Goal: Task Accomplishment & Management: Manage account settings

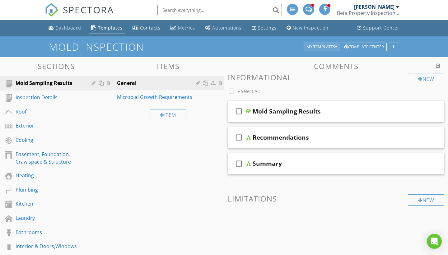
drag, startPoint x: 0, startPoint y: 0, endPoint x: 333, endPoint y: 45, distance: 336.5
click at [333, 45] on div "My Templates" at bounding box center [321, 47] width 31 height 4
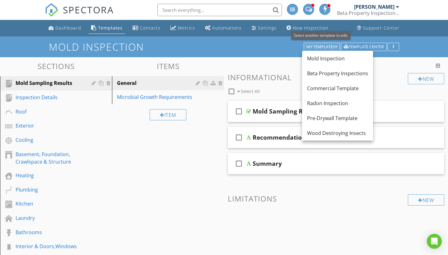
click at [315, 72] on div "Beta Property Inspections" at bounding box center [337, 73] width 61 height 7
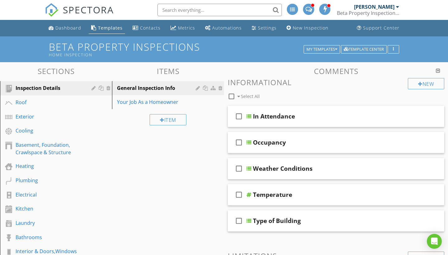
click at [21, 151] on div "Basement, Foundation, Crawlspace & Structure" at bounding box center [49, 148] width 67 height 15
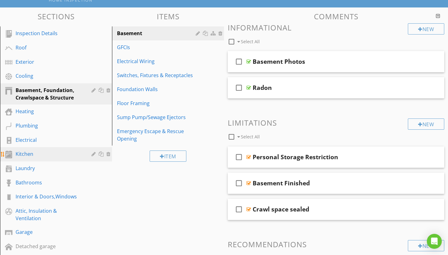
scroll to position [55, 0]
click at [34, 200] on div "Interior & Doors,Windows" at bounding box center [49, 196] width 67 height 7
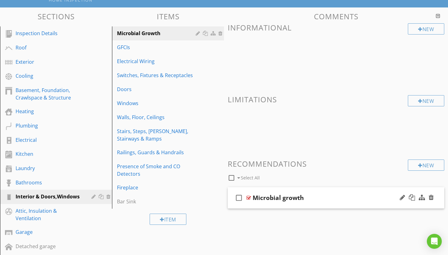
drag, startPoint x: 21, startPoint y: 151, endPoint x: 264, endPoint y: 198, distance: 246.9
click at [264, 198] on div "Microbial growth" at bounding box center [277, 197] width 51 height 7
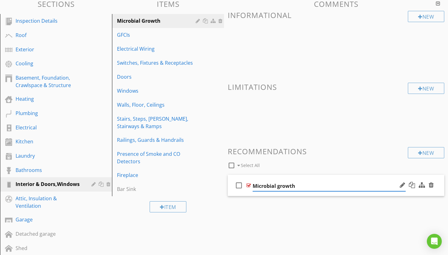
scroll to position [59, 0]
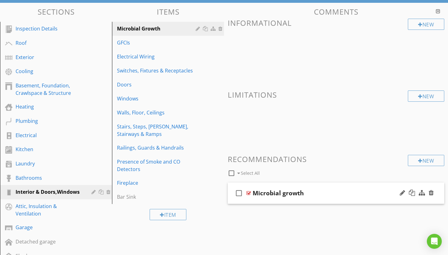
click at [34, 92] on div "Basement, Foundation, Crawlspace & Structure" at bounding box center [49, 89] width 67 height 15
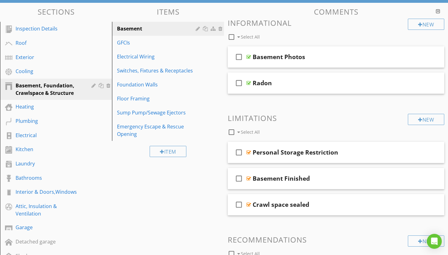
click at [135, 83] on div "Foundation Walls" at bounding box center [157, 84] width 80 height 7
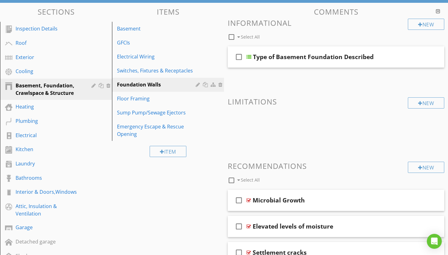
click at [262, 198] on div "Microbial Growth" at bounding box center [278, 199] width 52 height 7
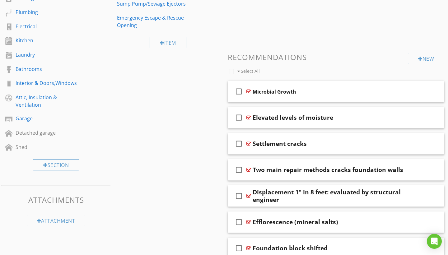
scroll to position [170, 0]
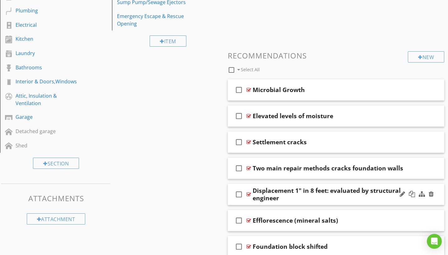
click at [248, 89] on div at bounding box center [248, 89] width 5 height 5
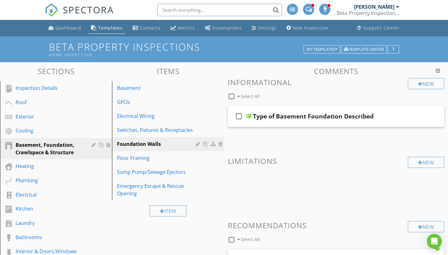
scroll to position [0, 0]
click at [395, 6] on div "[PERSON_NAME]" at bounding box center [376, 7] width 45 height 6
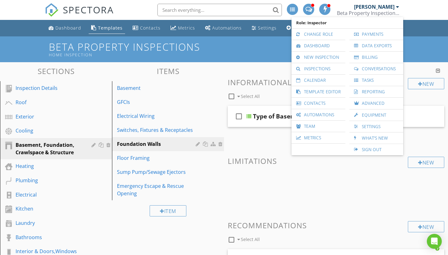
click at [313, 70] on link "Inspections" at bounding box center [318, 68] width 48 height 11
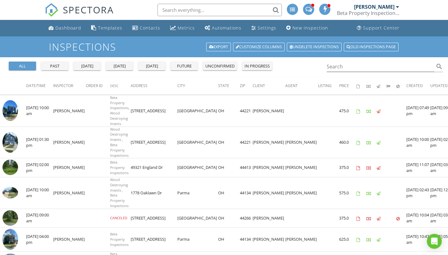
click at [10, 109] on img at bounding box center [10, 110] width 16 height 21
click at [7, 139] on img at bounding box center [10, 142] width 16 height 21
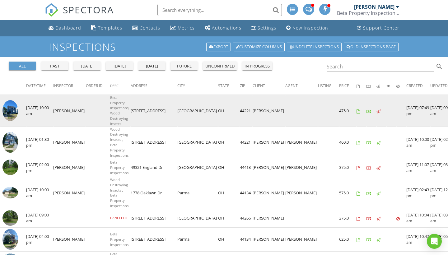
drag, startPoint x: 0, startPoint y: 0, endPoint x: 7, endPoint y: 114, distance: 113.9
click at [7, 114] on img at bounding box center [10, 110] width 16 height 21
click at [12, 108] on img at bounding box center [10, 110] width 16 height 21
drag, startPoint x: 7, startPoint y: 114, endPoint x: 8, endPoint y: 109, distance: 4.8
click at [8, 109] on img at bounding box center [10, 110] width 16 height 21
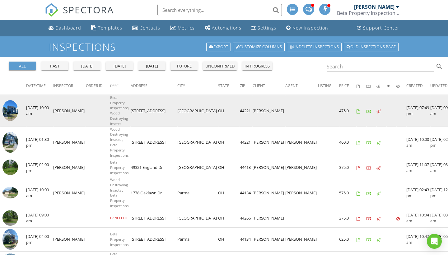
click at [10, 111] on img at bounding box center [10, 110] width 16 height 21
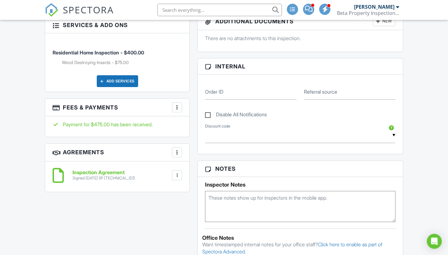
scroll to position [150, 0]
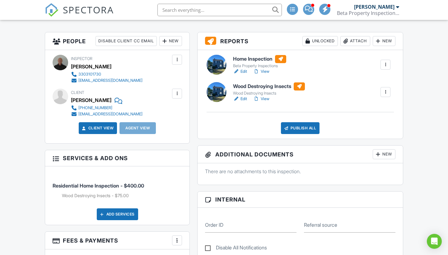
click at [215, 68] on div at bounding box center [216, 65] width 20 height 20
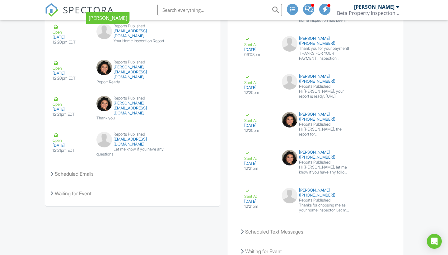
scroll to position [961, 0]
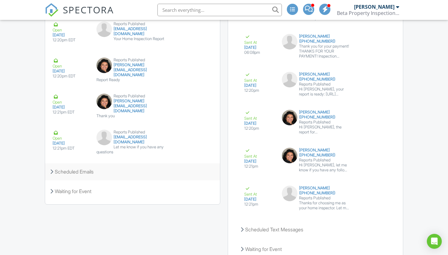
click at [59, 169] on div "Scheduled Emails" at bounding box center [132, 171] width 175 height 17
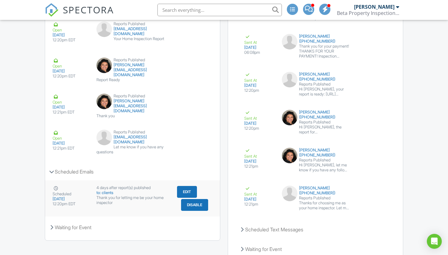
click at [186, 205] on button "Disable" at bounding box center [194, 205] width 27 height 12
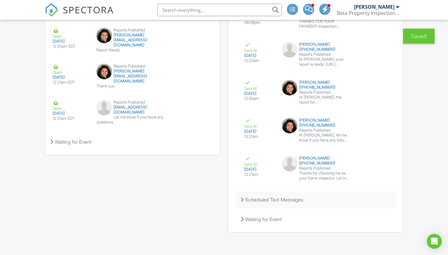
scroll to position [991, 0]
click at [243, 198] on icon at bounding box center [241, 199] width 3 height 5
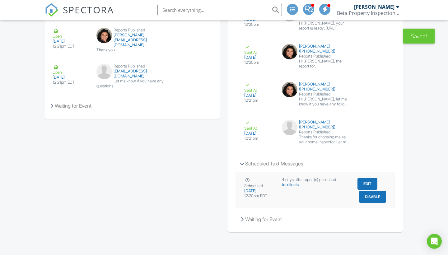
scroll to position [1027, 0]
click at [366, 199] on button "Disable" at bounding box center [372, 197] width 27 height 12
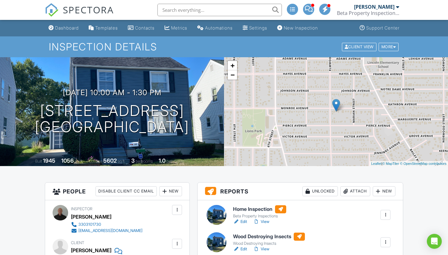
click at [212, 215] on div at bounding box center [216, 215] width 20 height 20
click at [215, 237] on div at bounding box center [216, 242] width 20 height 20
click at [217, 212] on div at bounding box center [216, 215] width 20 height 20
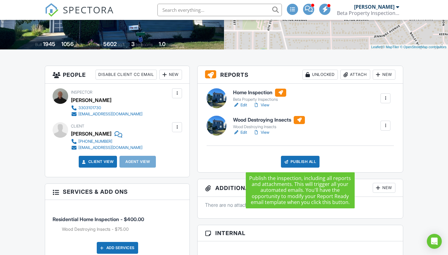
click at [303, 163] on div "Publish All" at bounding box center [300, 162] width 39 height 12
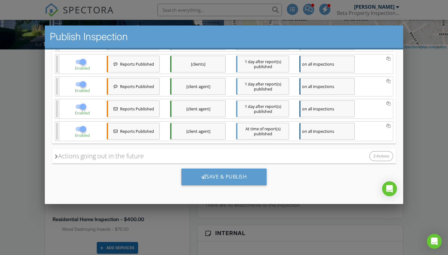
scroll to position [198, 0]
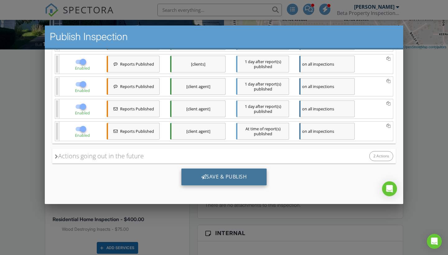
click at [244, 174] on div "Save & Publish" at bounding box center [223, 176] width 85 height 17
